Goal: Transaction & Acquisition: Purchase product/service

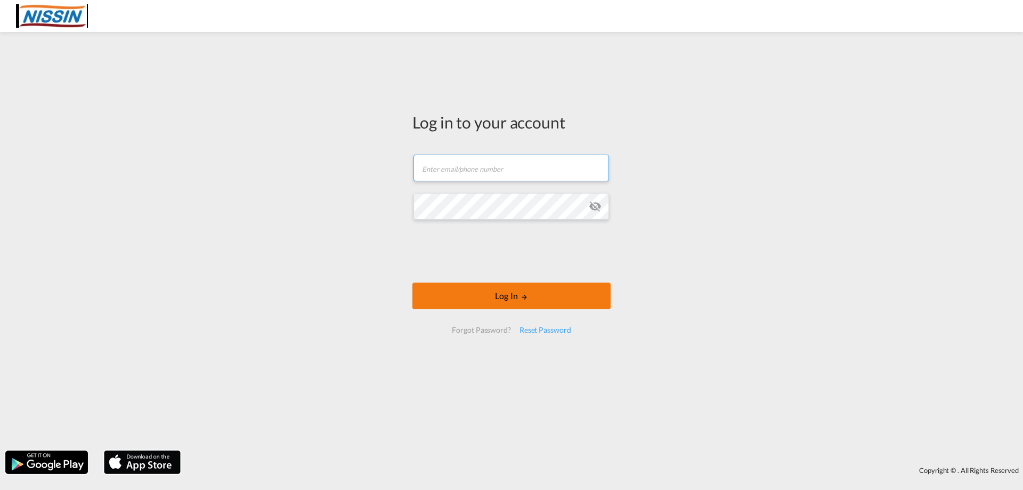
type input "[EMAIL_ADDRESS][DOMAIN_NAME]"
click at [495, 299] on button "Log In" at bounding box center [511, 295] width 198 height 27
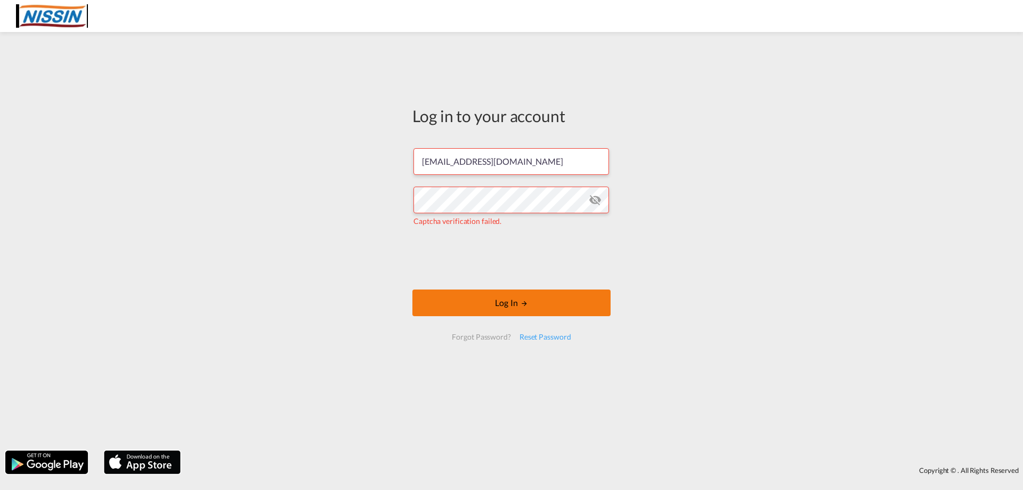
click at [513, 302] on button "Log In" at bounding box center [511, 302] width 198 height 27
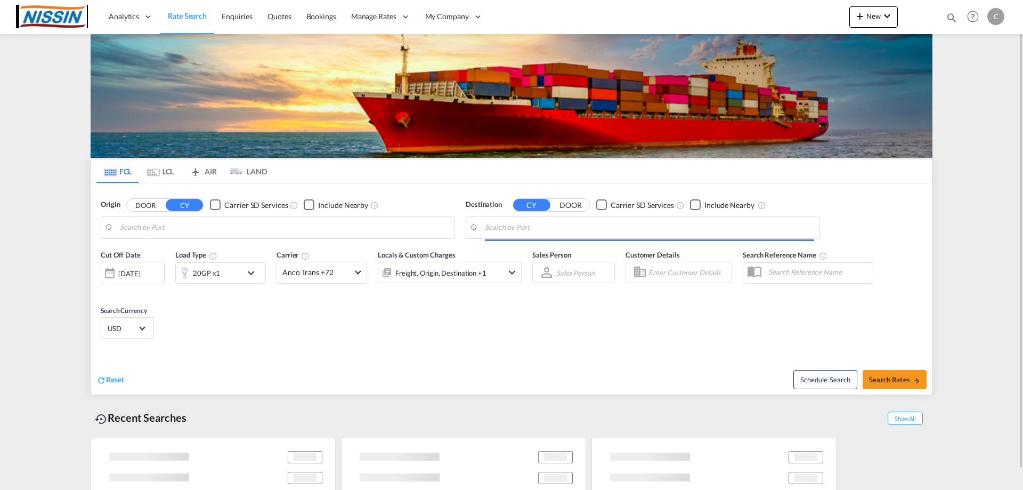
type input "[GEOGRAPHIC_DATA], [GEOGRAPHIC_DATA], USLGB"
type input "[GEOGRAPHIC_DATA], JPTYO"
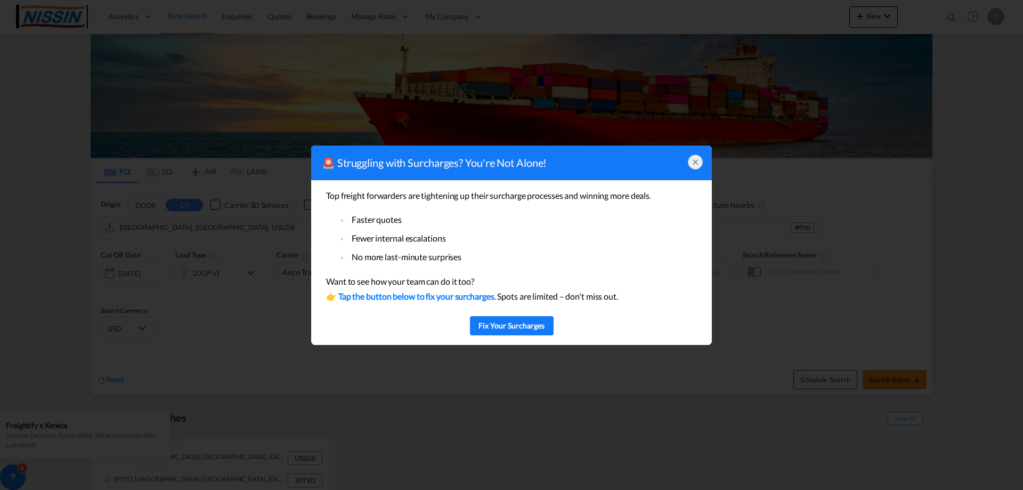
click at [693, 168] on div at bounding box center [695, 161] width 15 height 15
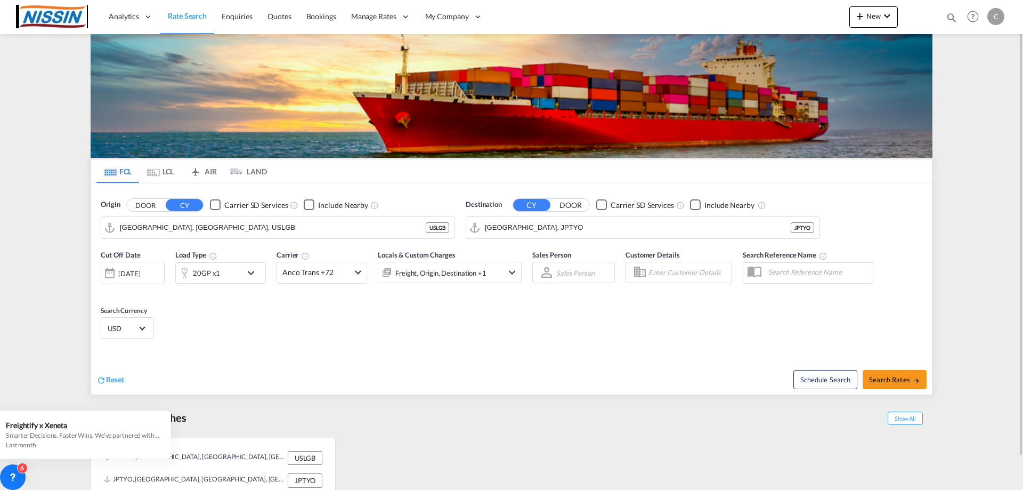
click at [205, 175] on md-tab-item "AIR" at bounding box center [203, 170] width 43 height 23
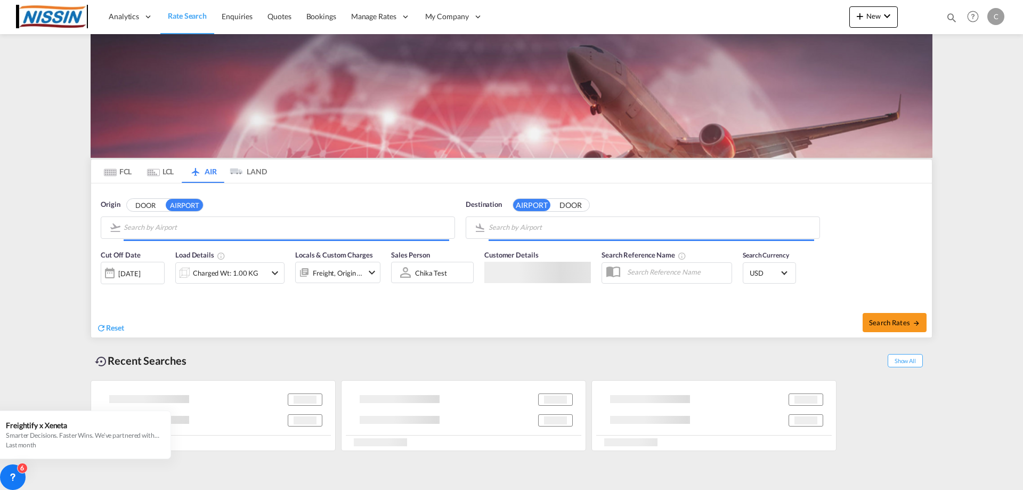
type input "Los Angeles International, [GEOGRAPHIC_DATA], [GEOGRAPHIC_DATA]"
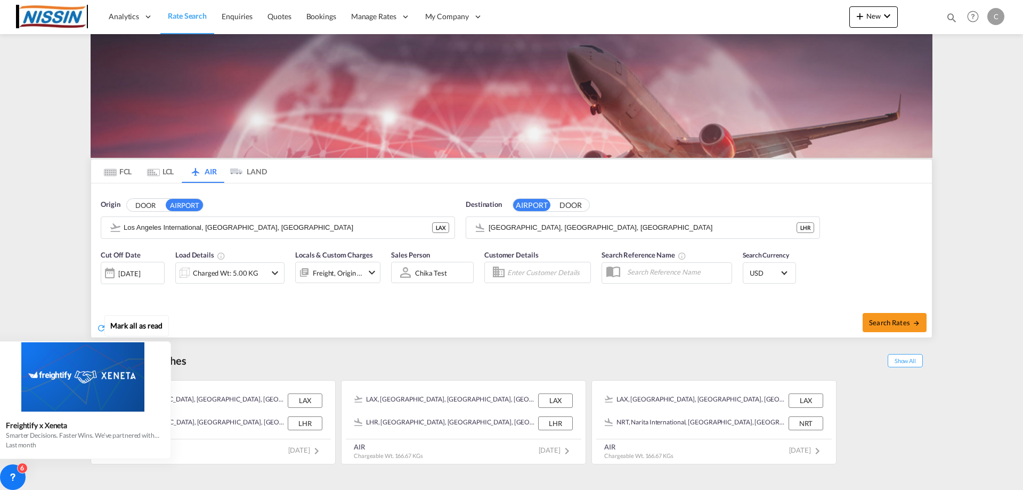
click at [164, 339] on div "Mark all as read Freightify x Xeneta Smarter Decisions. Faster Wins. We’ve part…" at bounding box center [85, 385] width 193 height 148
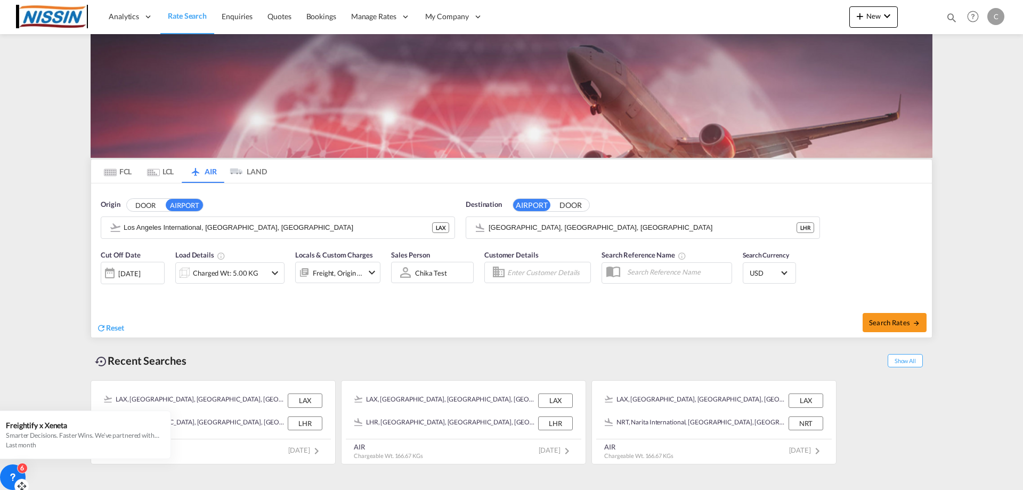
click at [8, 477] on icon at bounding box center [12, 476] width 11 height 11
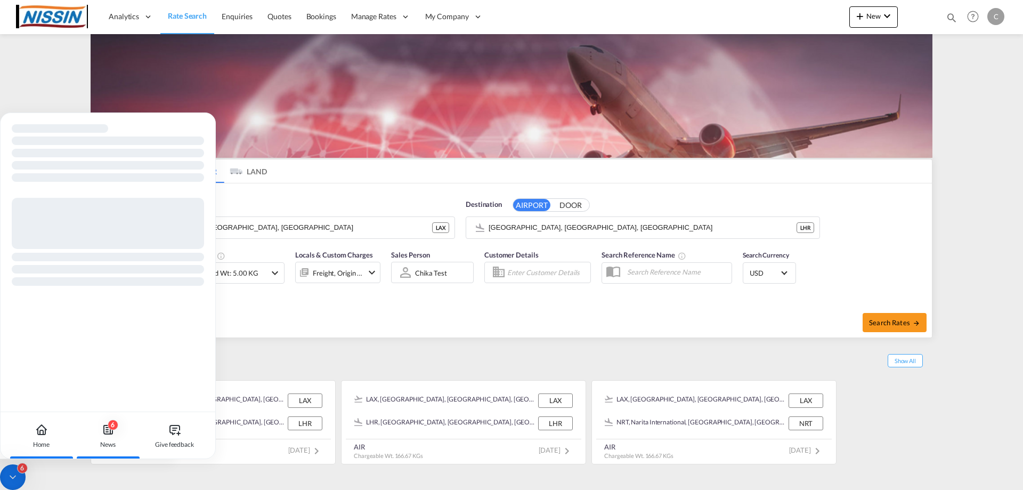
click at [106, 427] on icon at bounding box center [107, 427] width 2 height 0
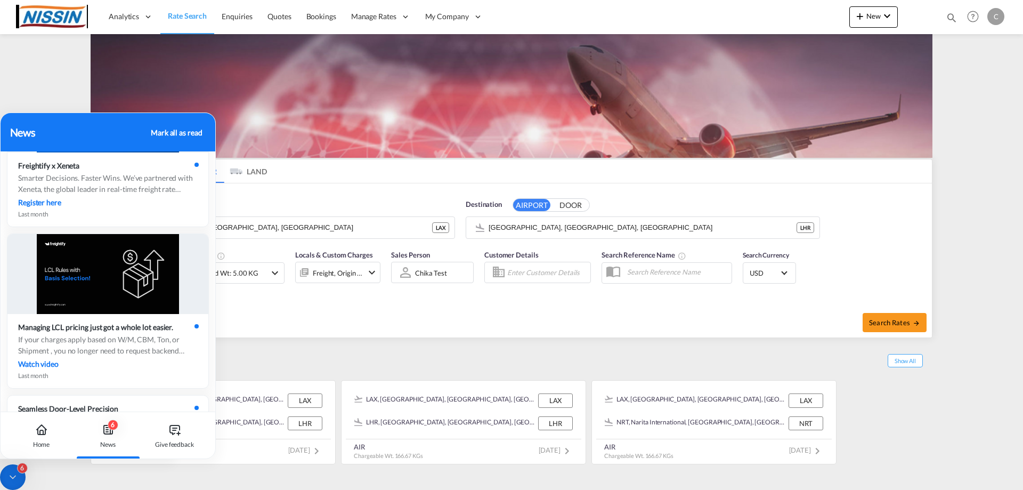
scroll to position [373, 0]
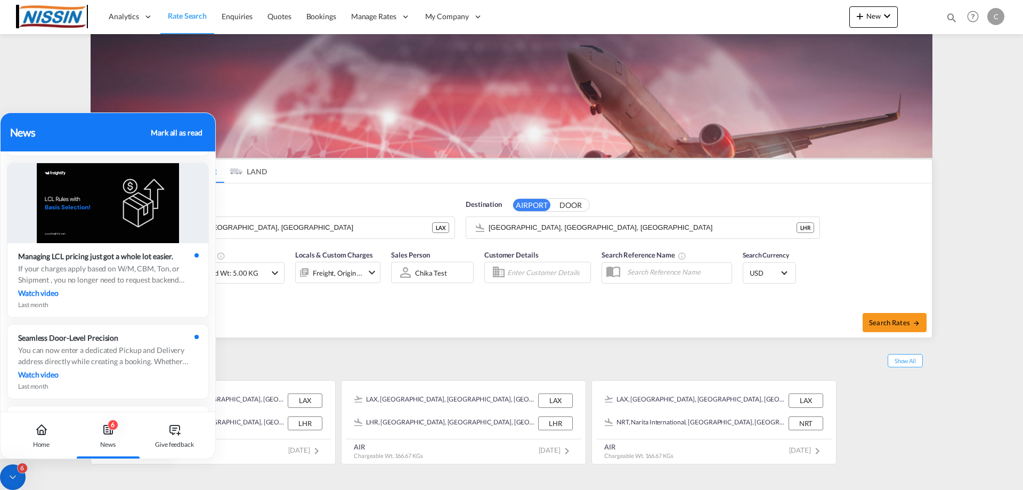
click at [290, 360] on div "Recent Searches Show All" at bounding box center [512, 357] width 842 height 29
click at [15, 80] on md-content "Analytics Reports Dashboard Rate Search Enquiries Quotes Bookings" at bounding box center [511, 245] width 1023 height 490
click at [14, 477] on icon at bounding box center [12, 476] width 11 height 11
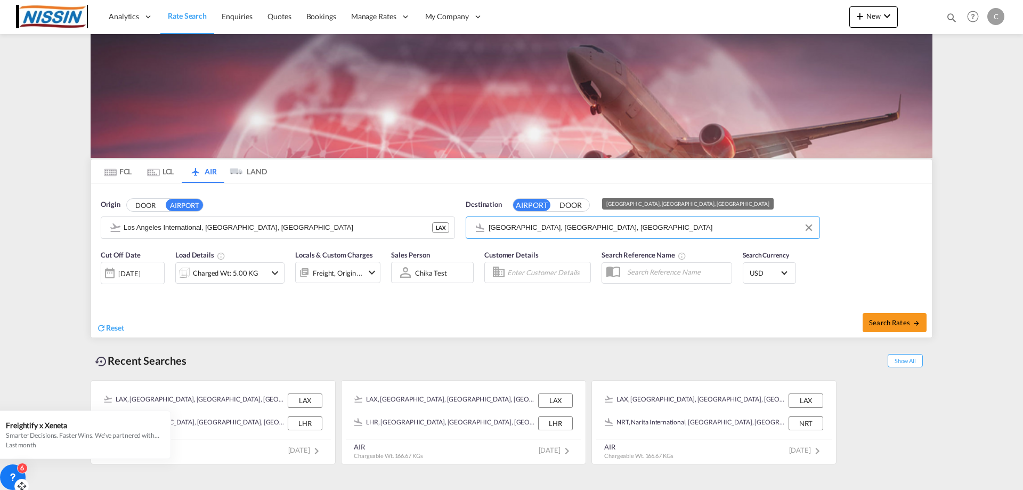
click at [637, 229] on input "[GEOGRAPHIC_DATA], [GEOGRAPHIC_DATA], [GEOGRAPHIC_DATA]" at bounding box center [650, 227] width 325 height 16
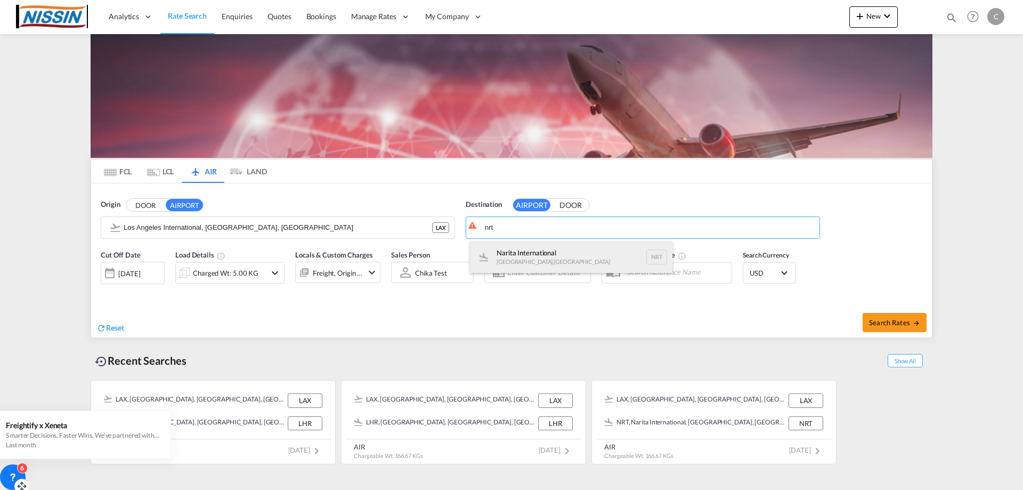
click at [567, 257] on div "Narita International [GEOGRAPHIC_DATA] , [GEOGRAPHIC_DATA] NRT" at bounding box center [571, 257] width 202 height 32
type input "Narita International, [GEOGRAPHIC_DATA], NRT"
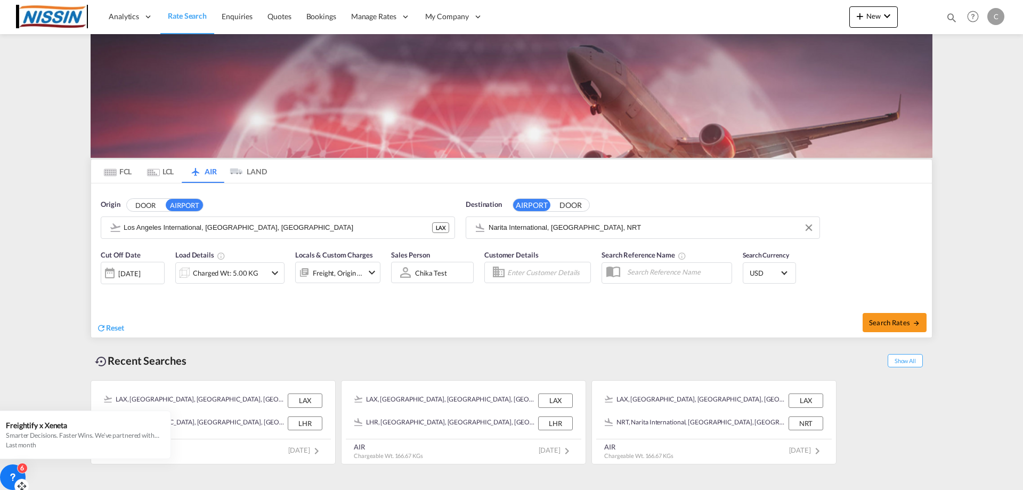
click at [140, 271] on div "[DATE]" at bounding box center [129, 273] width 22 height 10
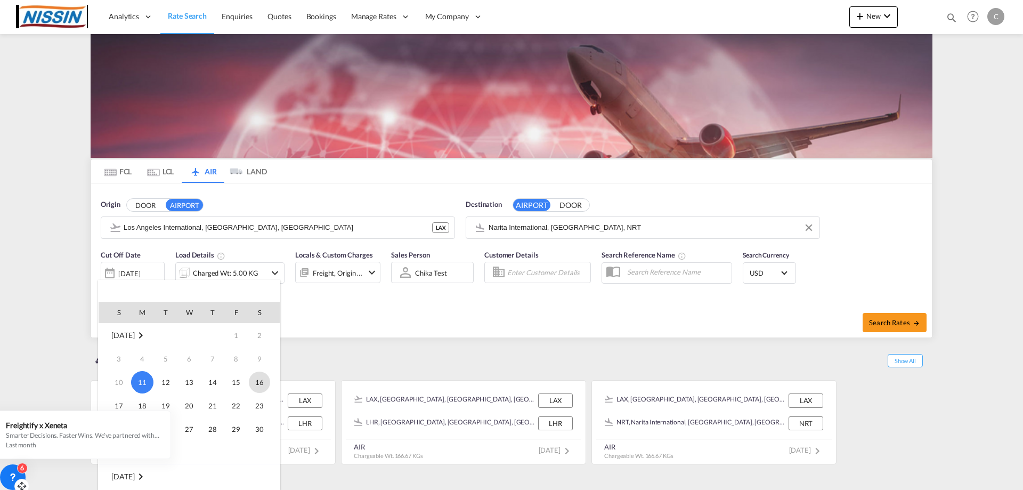
click at [257, 386] on span "16" at bounding box center [259, 381] width 21 height 21
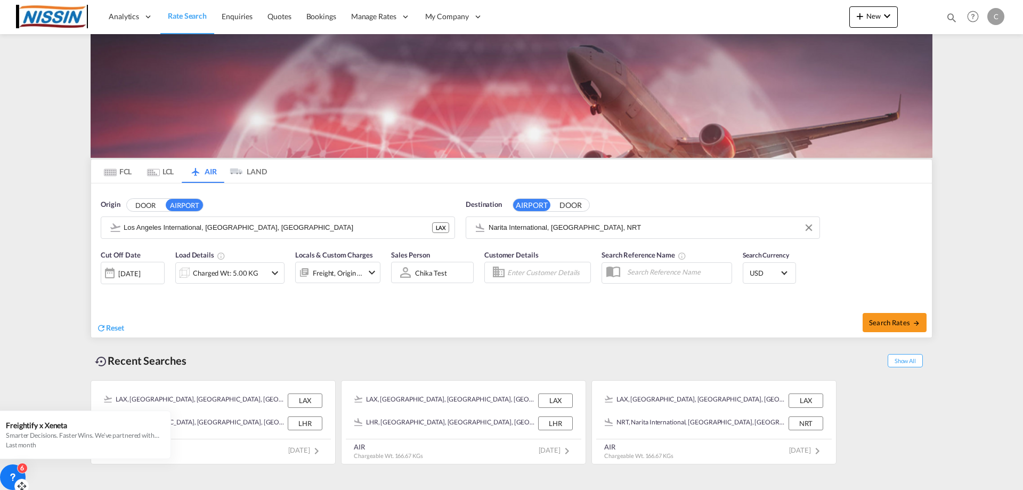
click at [279, 271] on md-icon "icon-chevron-down" at bounding box center [274, 272] width 13 height 13
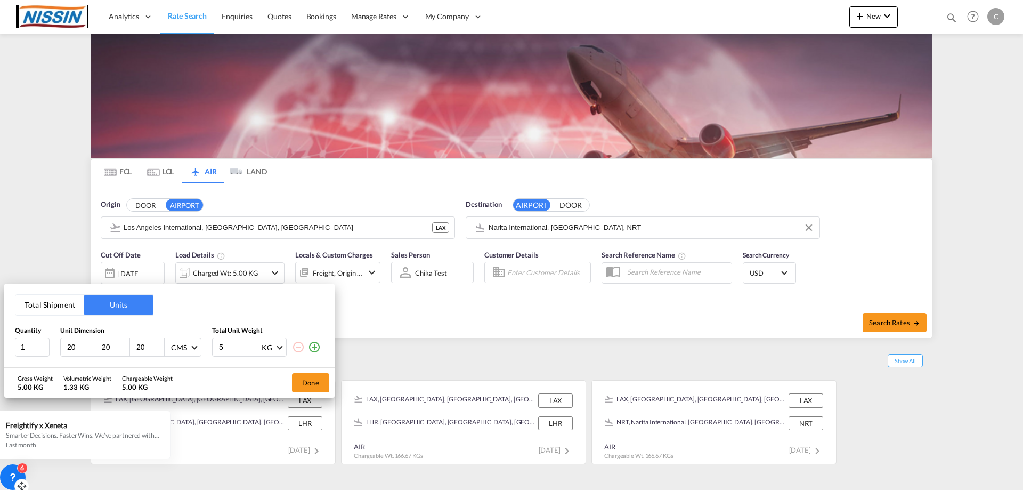
click at [234, 344] on input "5" at bounding box center [239, 347] width 43 height 18
type input "300"
click at [43, 343] on input "12" at bounding box center [32, 346] width 35 height 19
click at [43, 343] on input "13" at bounding box center [32, 346] width 35 height 19
click at [43, 343] on input "14" at bounding box center [32, 346] width 35 height 19
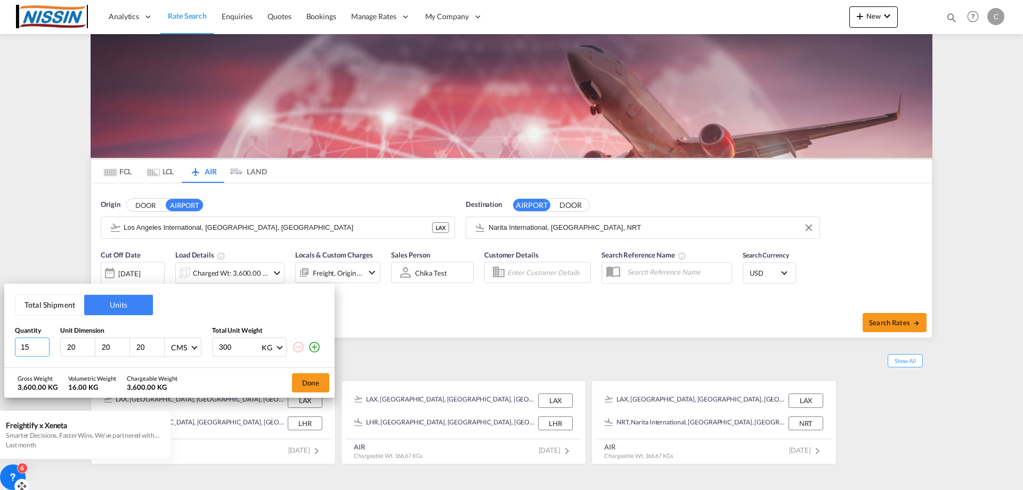
click at [43, 343] on input "15" at bounding box center [32, 346] width 35 height 19
click at [43, 343] on input "16" at bounding box center [32, 346] width 35 height 19
click at [43, 343] on input "17" at bounding box center [32, 346] width 35 height 19
click at [43, 343] on input "18" at bounding box center [32, 346] width 35 height 19
click at [43, 343] on input "19" at bounding box center [32, 346] width 35 height 19
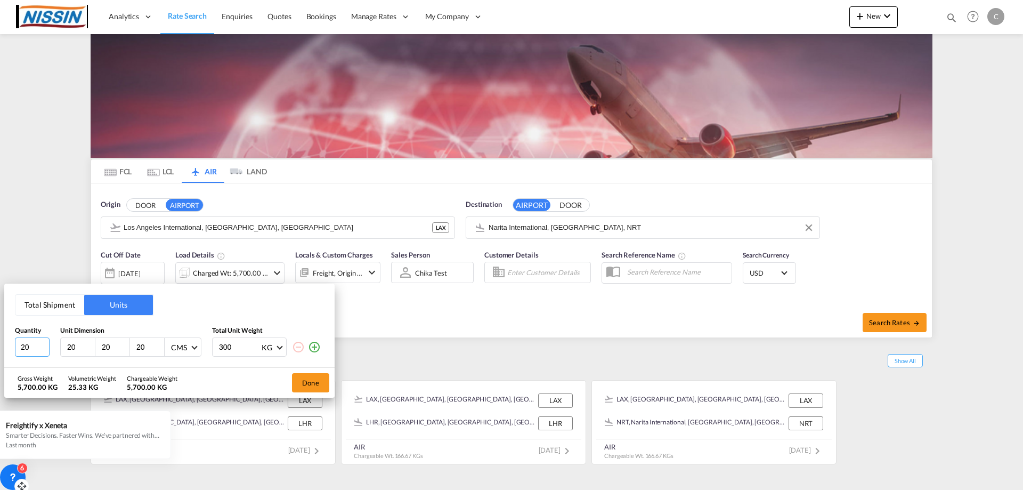
type input "20"
click at [43, 343] on input "20" at bounding box center [32, 346] width 35 height 19
click at [306, 377] on button "Done" at bounding box center [310, 382] width 37 height 19
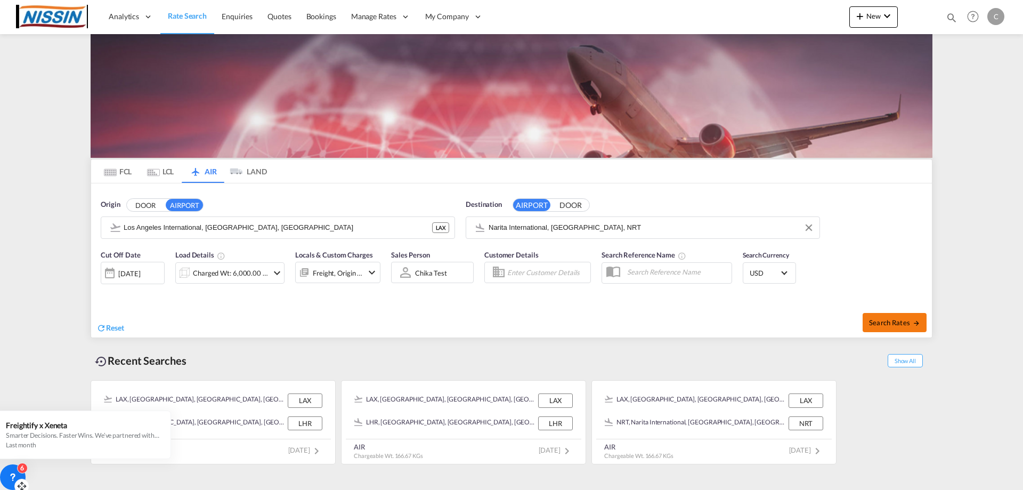
click at [884, 323] on span "Search Rates" at bounding box center [894, 322] width 51 height 9
type input "LAX to NRT / [DATE]"
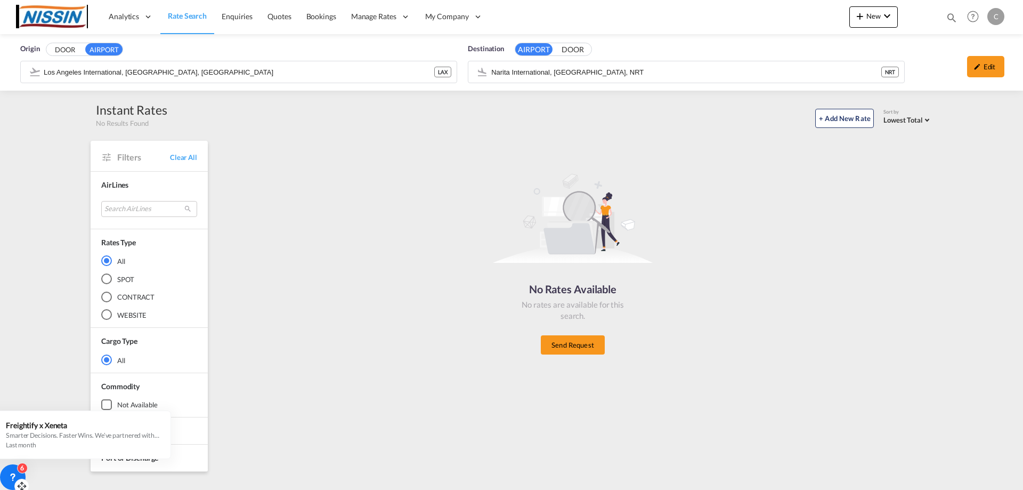
click at [28, 51] on span "Origin" at bounding box center [29, 49] width 19 height 11
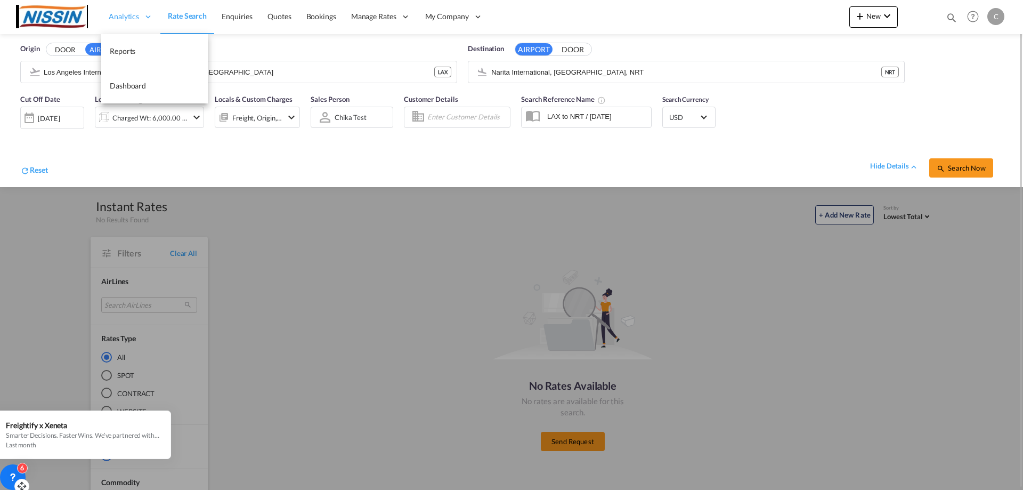
click at [119, 14] on span "Analytics" at bounding box center [124, 16] width 30 height 11
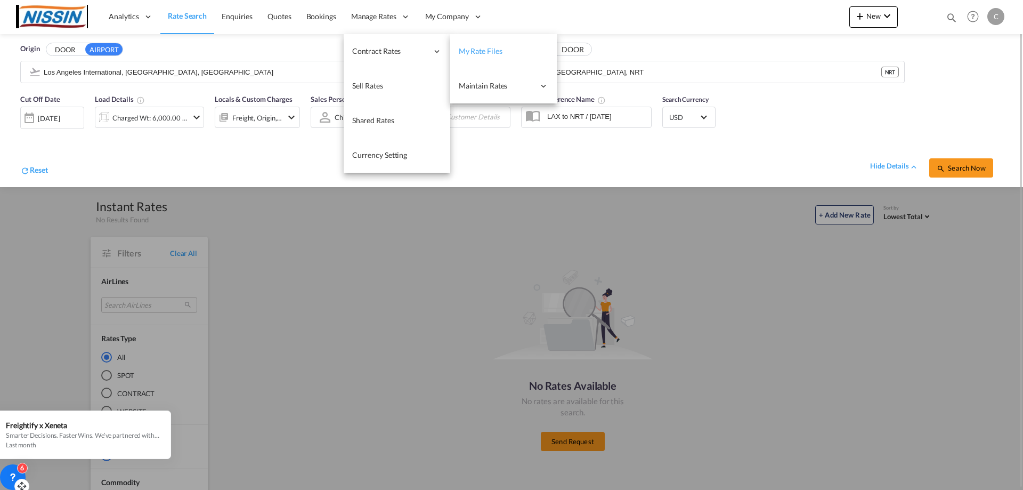
click at [482, 52] on span "My Rate Files" at bounding box center [481, 50] width 44 height 9
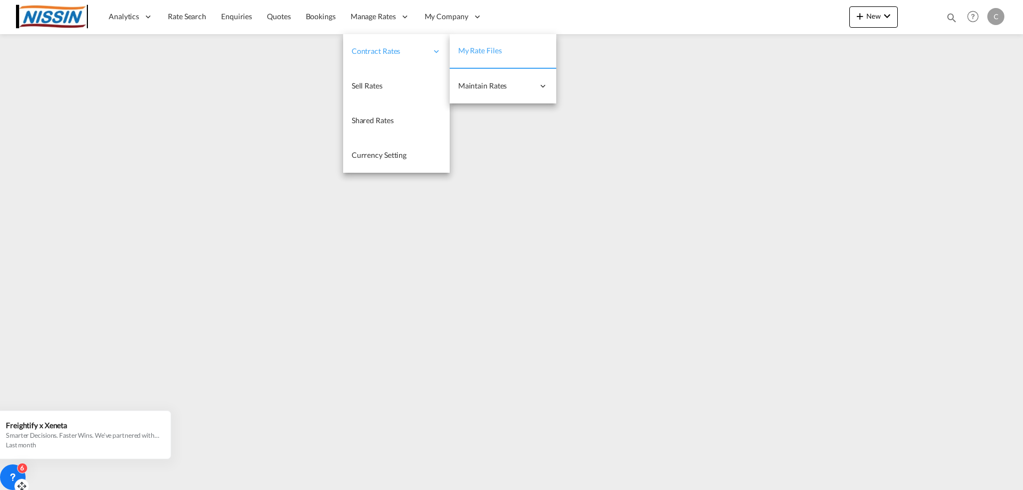
click at [391, 46] on span "Contract Rates" at bounding box center [390, 51] width 76 height 11
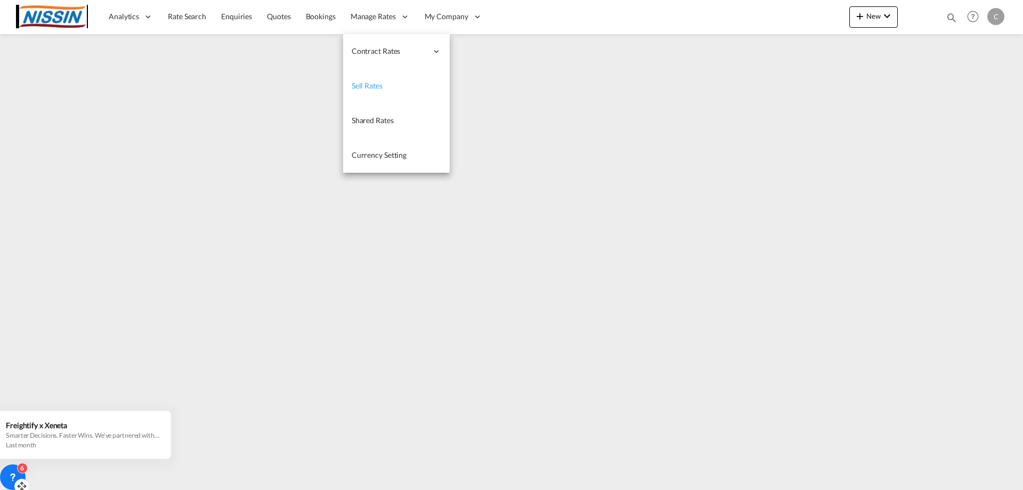
click at [381, 91] on link "Sell Rates" at bounding box center [396, 86] width 107 height 35
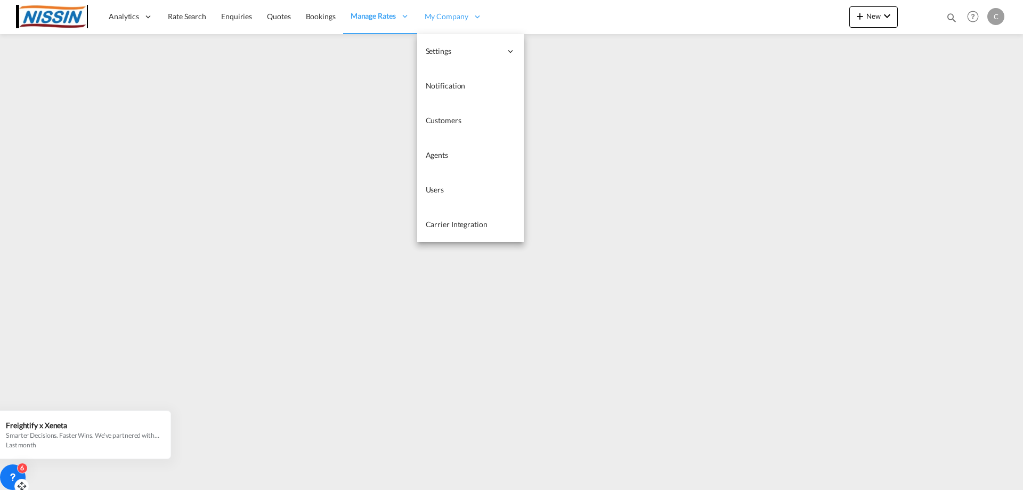
click at [448, 15] on span "My Company" at bounding box center [447, 16] width 44 height 11
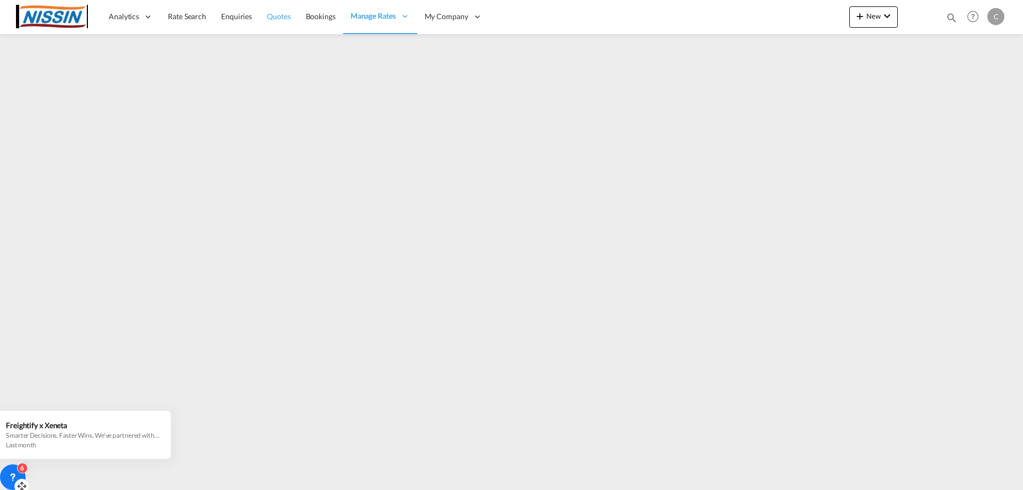
click at [268, 20] on span "Quotes" at bounding box center [278, 16] width 23 height 9
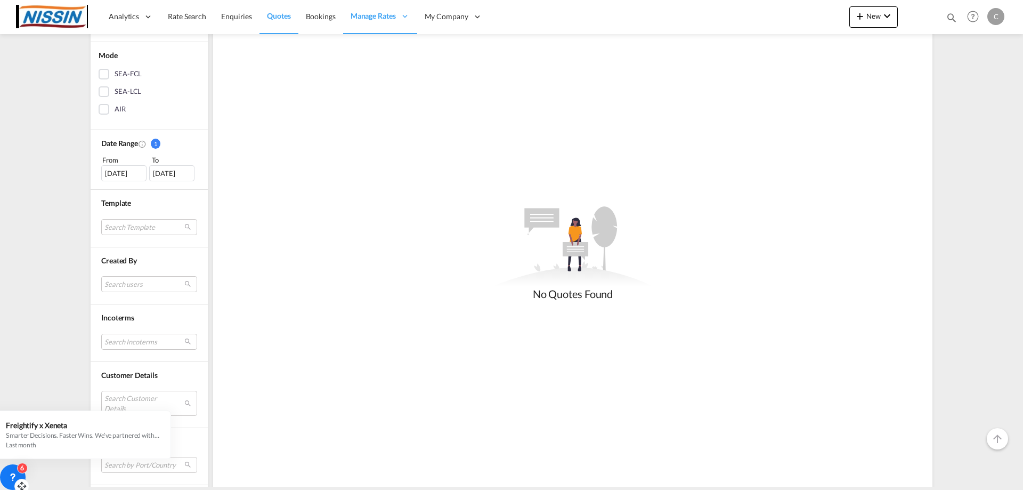
scroll to position [364, 0]
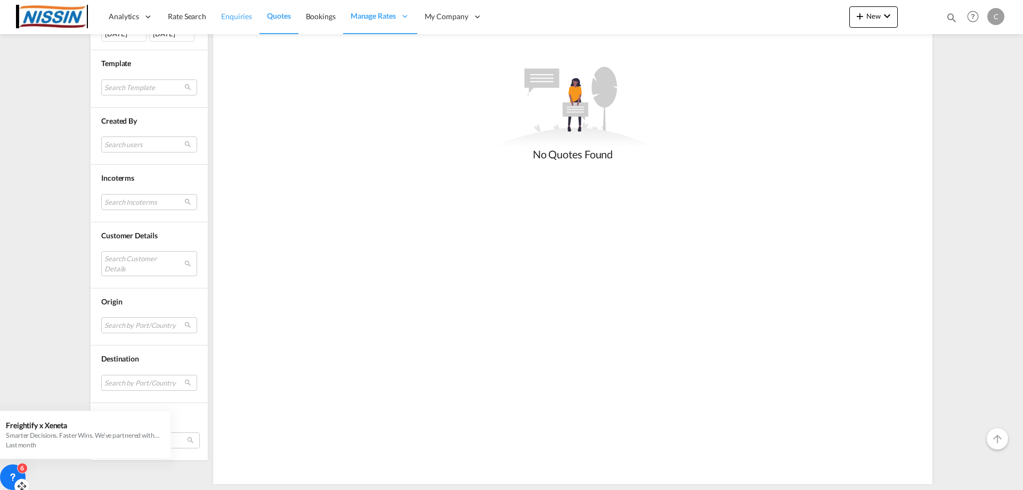
click at [231, 16] on span "Enquiries" at bounding box center [236, 16] width 31 height 9
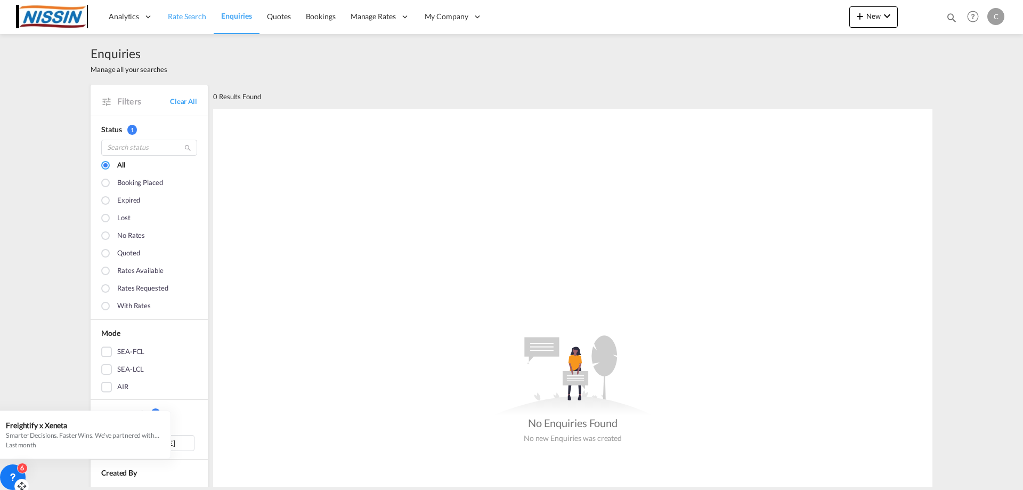
click at [202, 16] on span "Rate Search" at bounding box center [187, 16] width 38 height 9
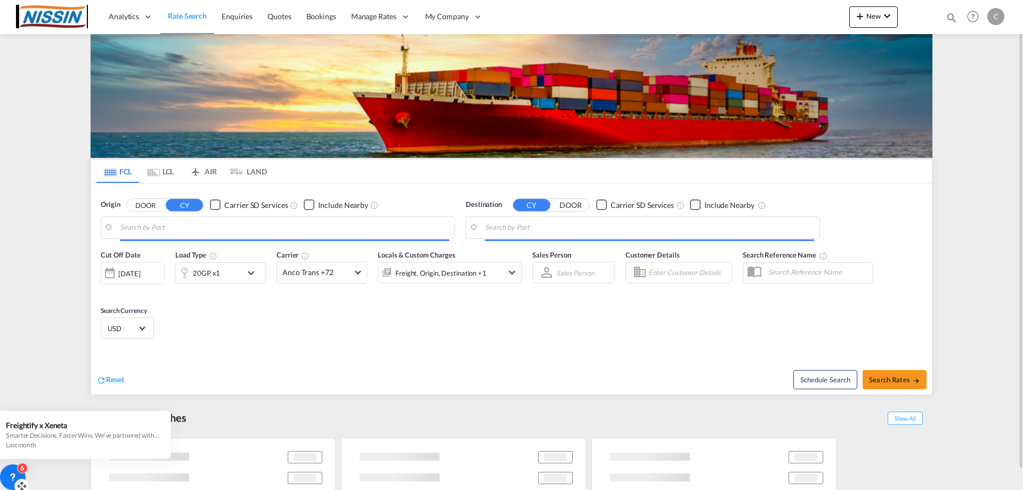
type input "[GEOGRAPHIC_DATA], [GEOGRAPHIC_DATA], USLGB"
type input "[GEOGRAPHIC_DATA], JPTYO"
